Goal: Task Accomplishment & Management: Manage account settings

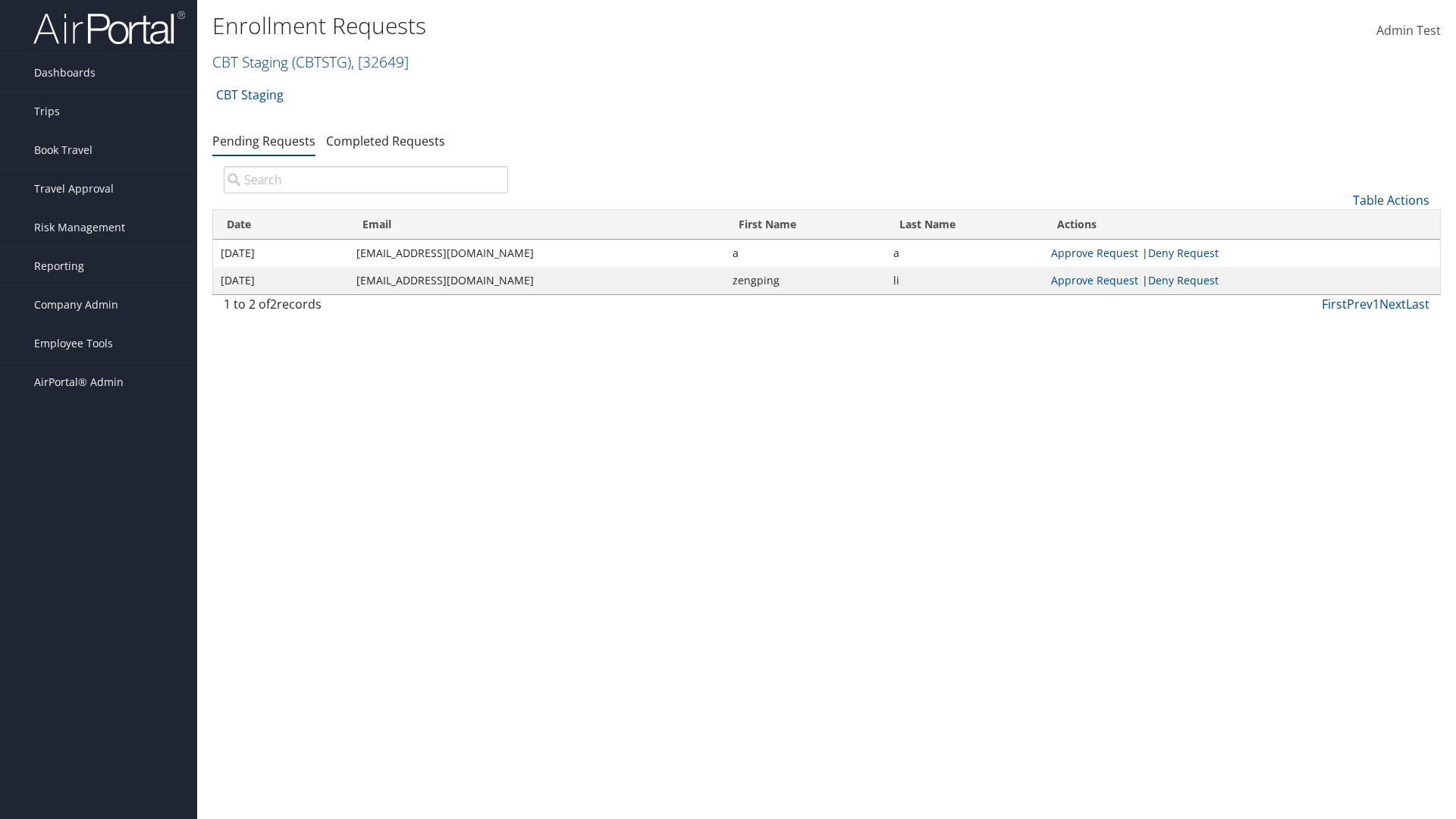
click at [250, 62] on link "CBT Staging ( CBTSTG ) , [ 32649 ]" at bounding box center [310, 62] width 196 height 20
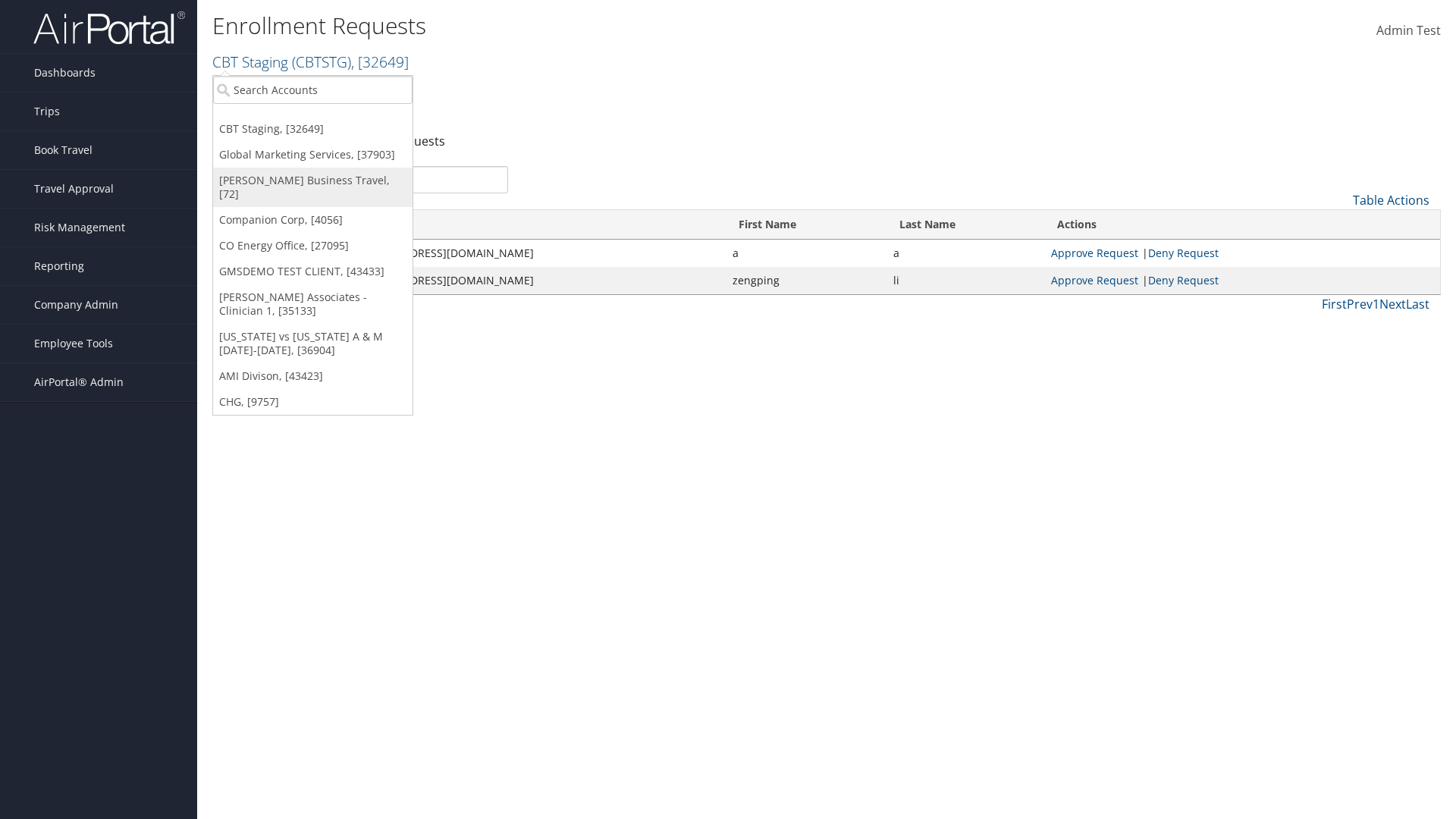
click at [312, 181] on link "[PERSON_NAME] Business Travel, [72]" at bounding box center [312, 187] width 200 height 40
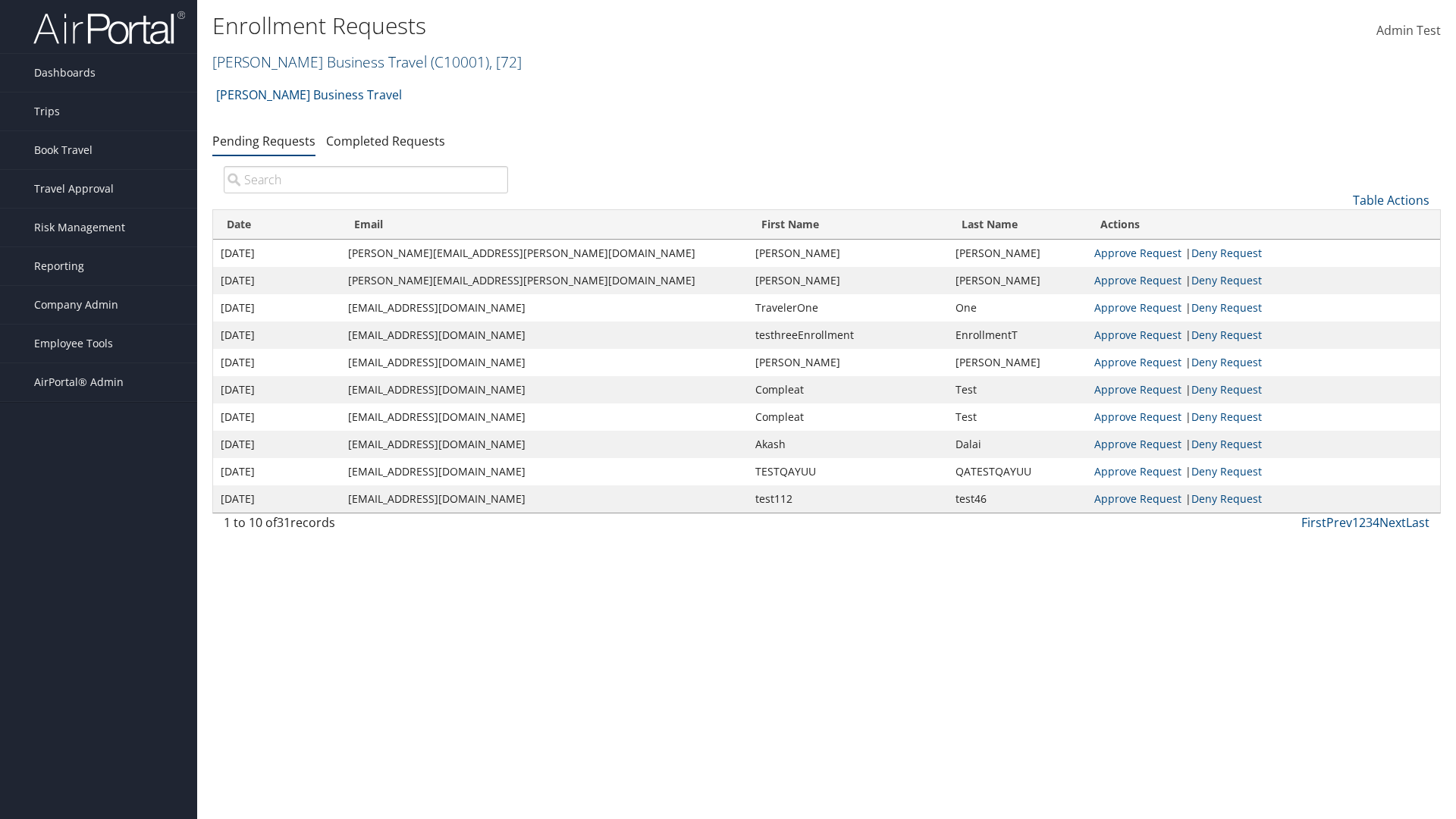
click at [312, 62] on link "Christopherson Business Travel ( C10001 ) , [ 72 ]" at bounding box center [367, 62] width 309 height 20
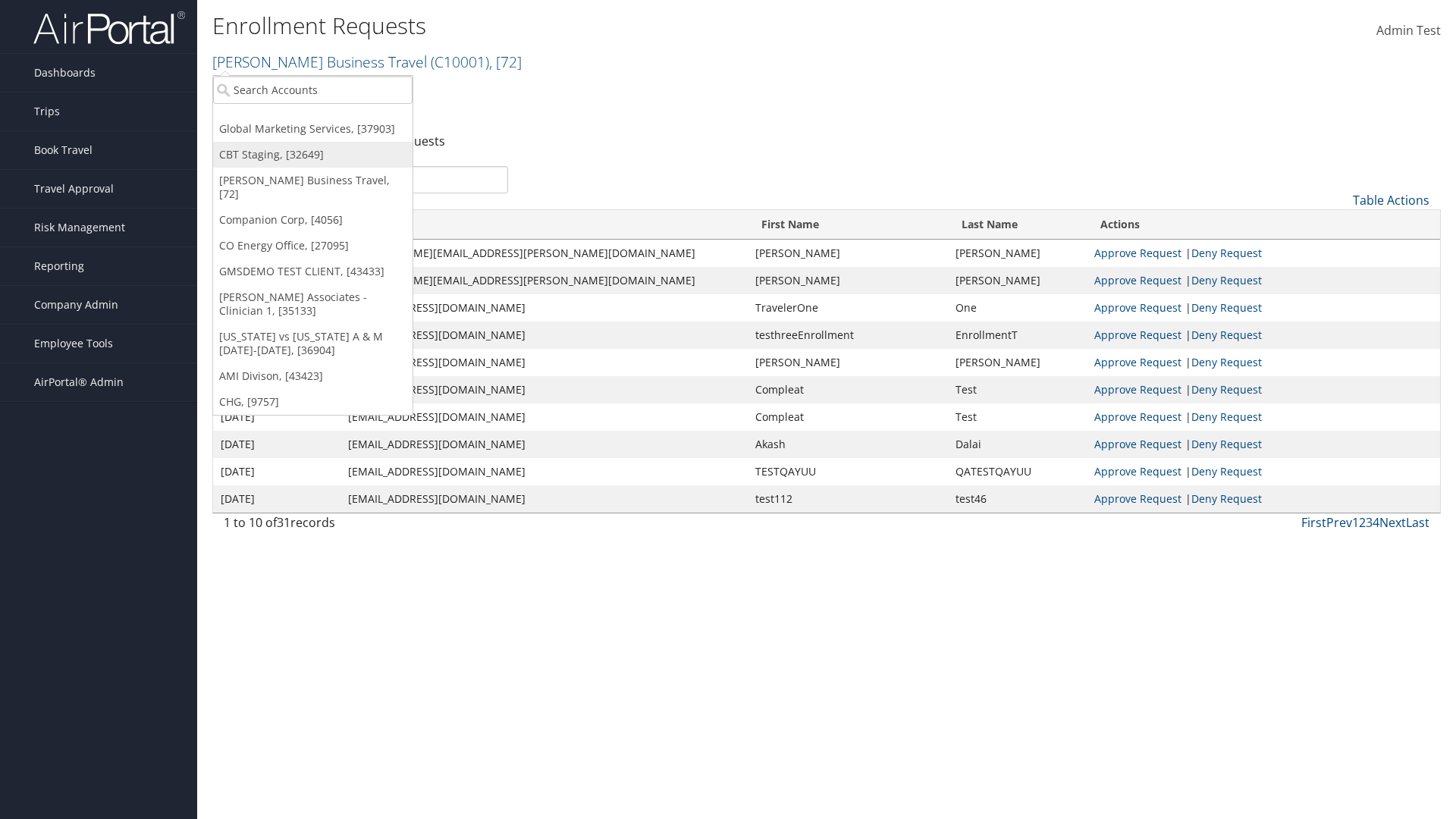
click at [312, 155] on link "CBT Staging, [32649]" at bounding box center [312, 155] width 200 height 26
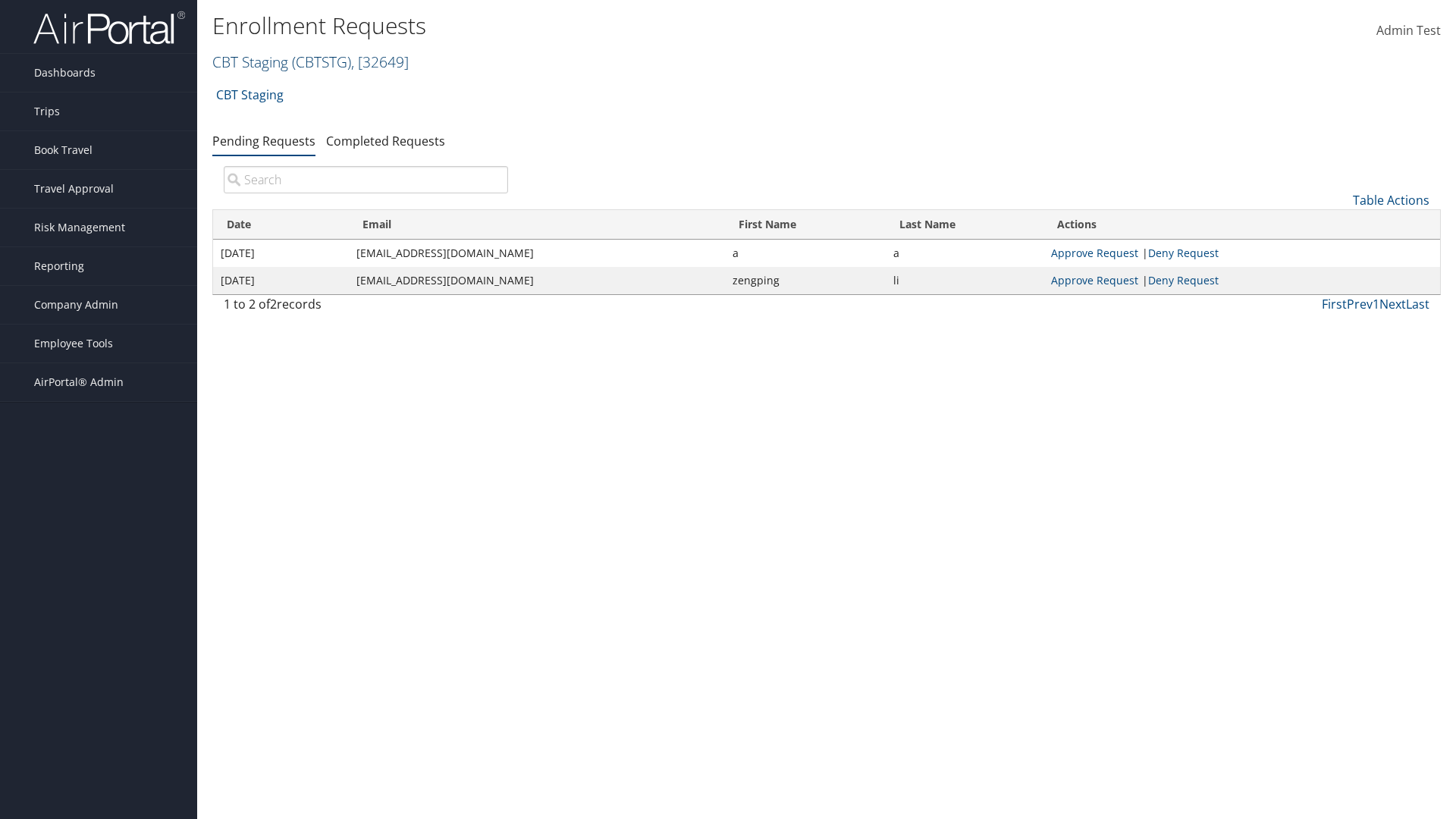
click at [250, 62] on link "CBT Staging ( CBTSTG ) , [ 32649 ]" at bounding box center [310, 62] width 196 height 20
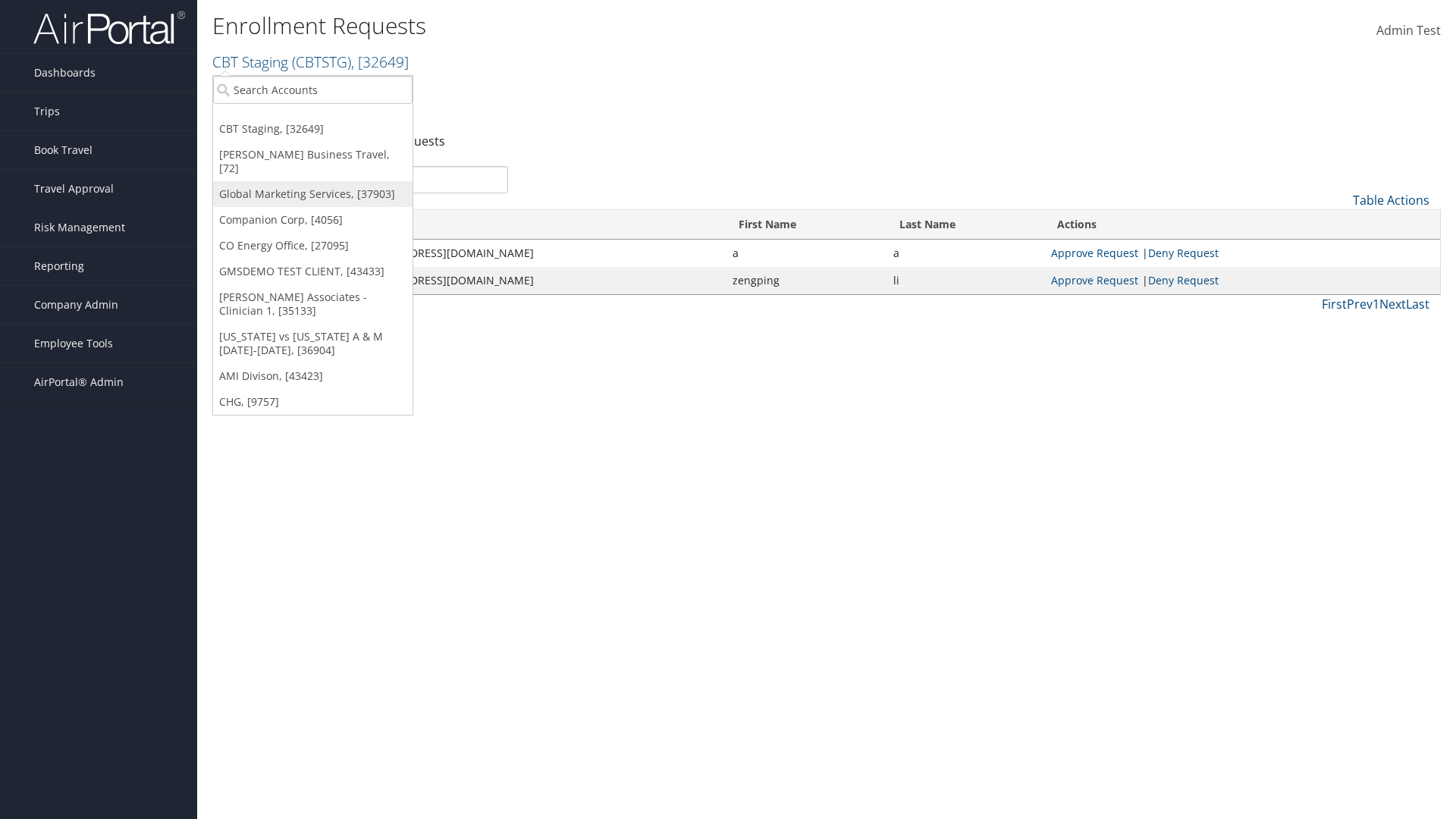
click at [312, 181] on link "Global Marketing Services, [37903]" at bounding box center [312, 194] width 200 height 26
